Goal: Navigation & Orientation: Find specific page/section

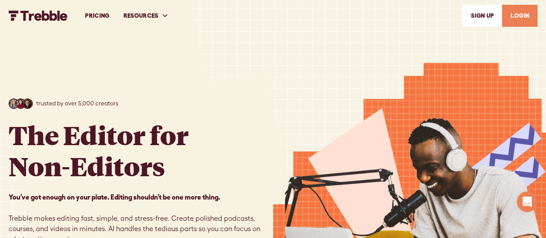
click at [100, 17] on link "PRICING" at bounding box center [97, 16] width 38 height 30
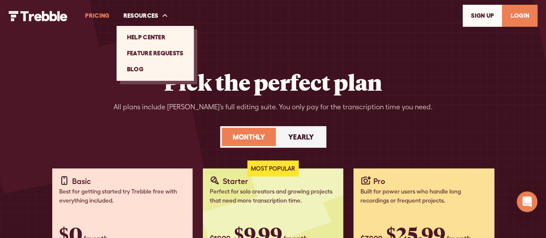
click at [139, 54] on link "Feature Requests" at bounding box center [155, 53] width 70 height 16
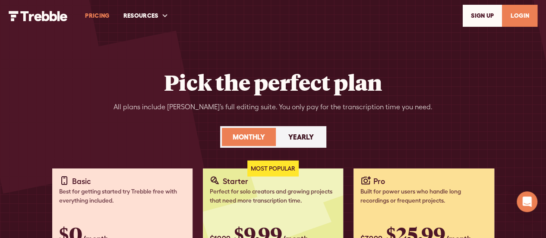
click at [91, 17] on link "PRICING" at bounding box center [97, 16] width 38 height 30
click at [28, 18] on img "home" at bounding box center [38, 16] width 59 height 10
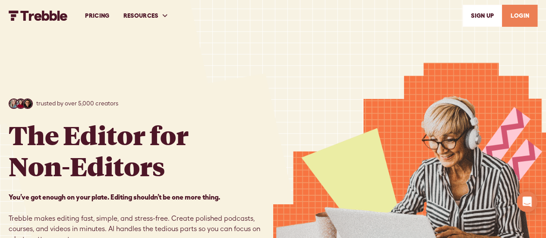
click at [59, 17] on img "home" at bounding box center [38, 15] width 59 height 10
